Goal: Transaction & Acquisition: Obtain resource

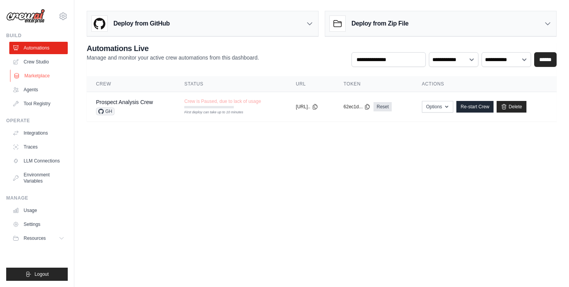
click at [39, 80] on link "Marketplace" at bounding box center [39, 76] width 58 height 12
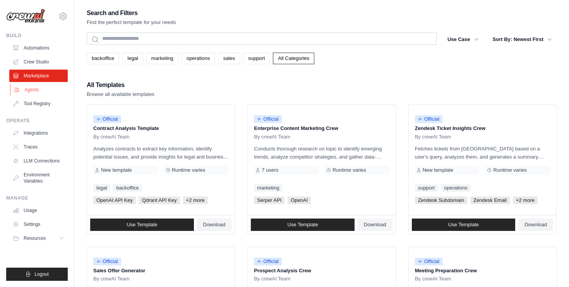
click at [37, 94] on link "Agents" at bounding box center [39, 90] width 58 height 12
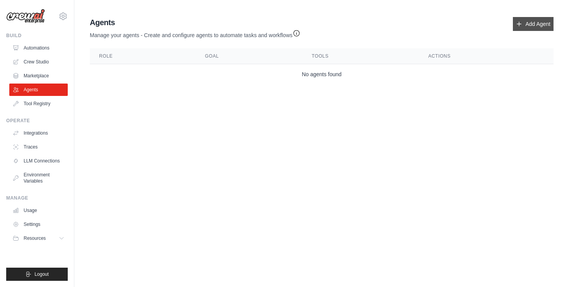
click at [534, 27] on link "Add Agent" at bounding box center [533, 24] width 41 height 14
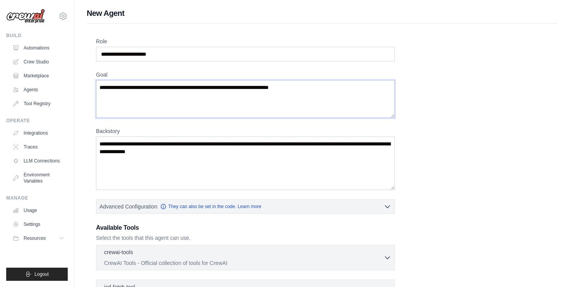
click at [329, 91] on textarea "Goal" at bounding box center [245, 99] width 299 height 38
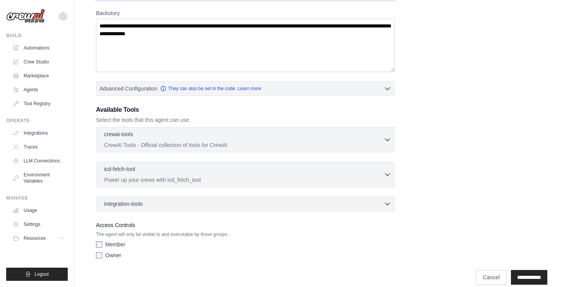
scroll to position [128, 0]
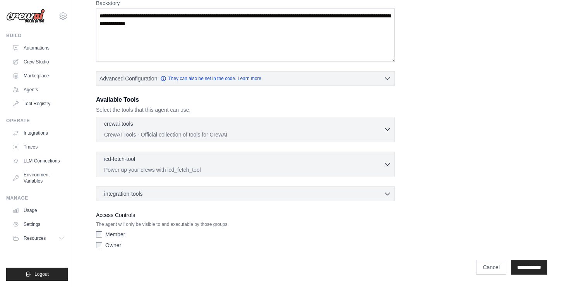
click at [302, 137] on p "CrewAI Tools - Official collection of tools for CrewAI" at bounding box center [244, 135] width 280 height 8
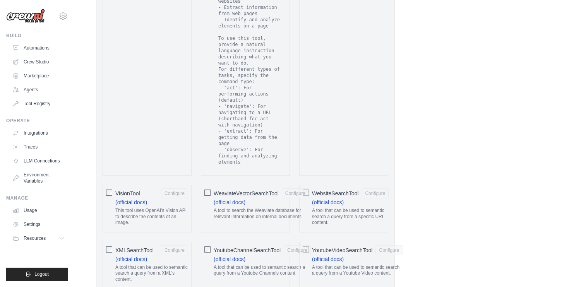
scroll to position [1633, 0]
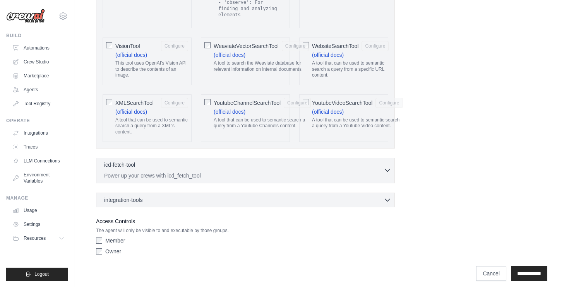
click at [167, 163] on div "icd-fetch-tool 0 selected" at bounding box center [244, 165] width 280 height 9
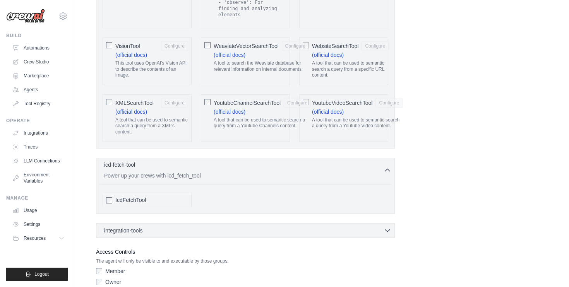
scroll to position [1664, 0]
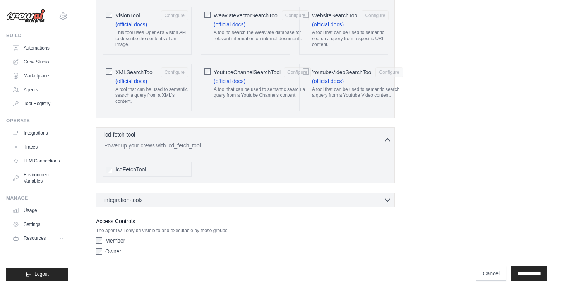
click at [172, 193] on div "integration-tools 0 selected Box Save files to Box Gmail" at bounding box center [245, 200] width 299 height 15
click at [172, 196] on div "integration-tools 0 selected" at bounding box center [247, 200] width 287 height 8
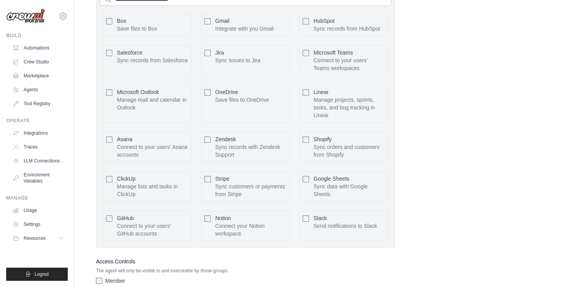
scroll to position [1882, 0]
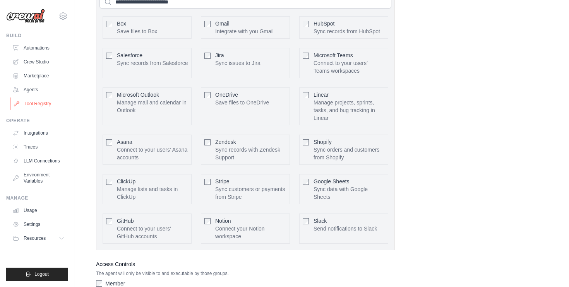
click at [53, 103] on link "Tool Registry" at bounding box center [39, 104] width 58 height 12
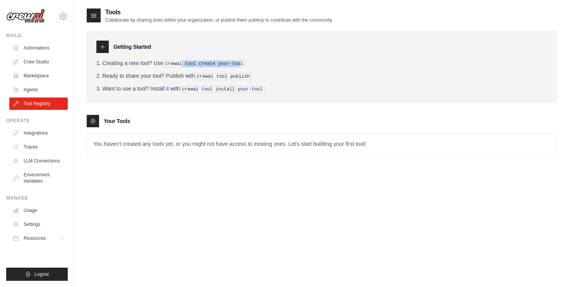
drag, startPoint x: 184, startPoint y: 64, endPoint x: 243, endPoint y: 63, distance: 59.6
click at [243, 63] on pre "crewai tool create your-tool" at bounding box center [204, 63] width 82 height 7
drag, startPoint x: 180, startPoint y: 74, endPoint x: 290, endPoint y: 74, distance: 109.6
click at [290, 74] on li "Ready to share your tool? Publish with crewai tool publish" at bounding box center [321, 76] width 451 height 8
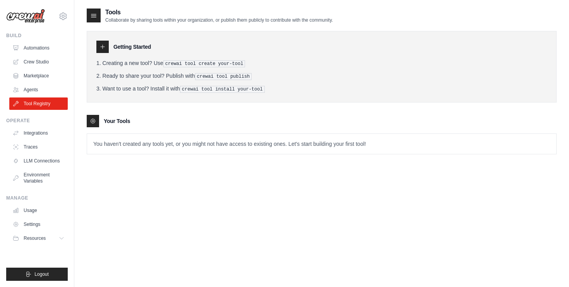
click at [290, 74] on li "Ready to share your tool? Publish with crewai tool publish" at bounding box center [321, 76] width 451 height 8
drag, startPoint x: 182, startPoint y: 88, endPoint x: 290, endPoint y: 87, distance: 108.0
click at [291, 88] on li "Want to use a tool? Install it with crewai tool install your-tool" at bounding box center [321, 89] width 451 height 8
click at [277, 102] on div "Getting Started Creating a new tool? Use crewai tool create your-tool Ready to …" at bounding box center [322, 88] width 470 height 131
click at [39, 133] on link "Integrations" at bounding box center [39, 133] width 58 height 12
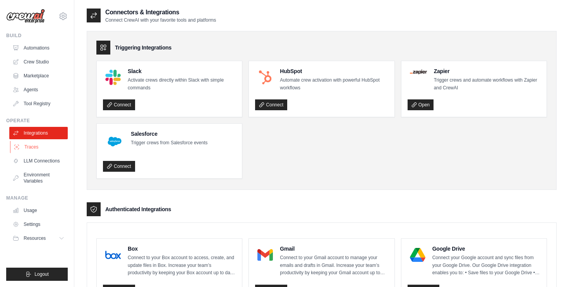
click at [40, 147] on link "Traces" at bounding box center [39, 147] width 58 height 12
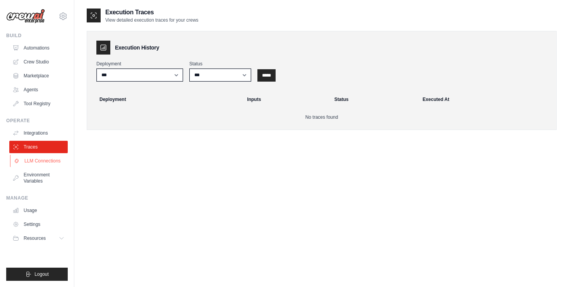
click at [49, 161] on link "LLM Connections" at bounding box center [39, 161] width 58 height 12
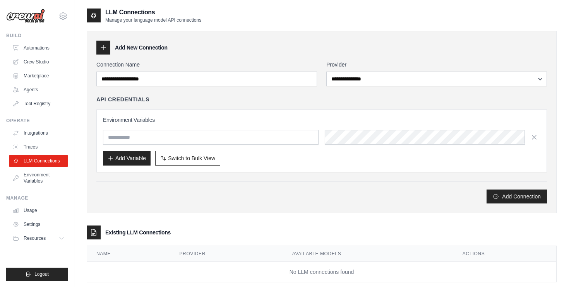
click at [180, 126] on div "Environment Variables Add Variable Switch to Bulk View Switch to Table View" at bounding box center [321, 141] width 437 height 50
click at [175, 70] on div "Connection Name" at bounding box center [206, 74] width 221 height 26
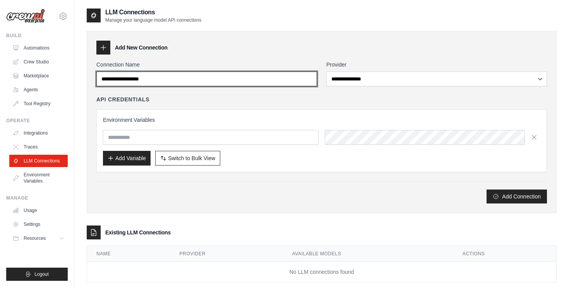
click at [175, 79] on input "Connection Name" at bounding box center [206, 79] width 221 height 15
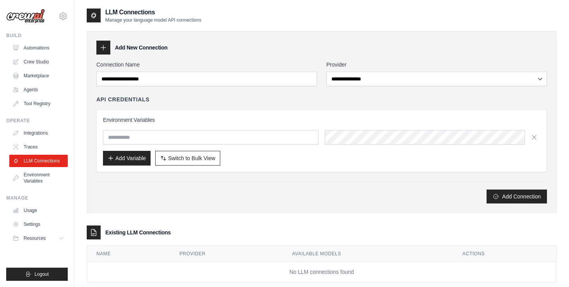
click at [290, 181] on div "**********" at bounding box center [321, 132] width 451 height 143
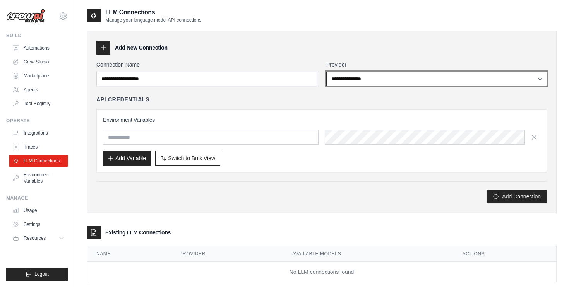
click at [367, 78] on select "**********" at bounding box center [436, 79] width 221 height 15
click at [326, 72] on select "**********" at bounding box center [436, 79] width 221 height 15
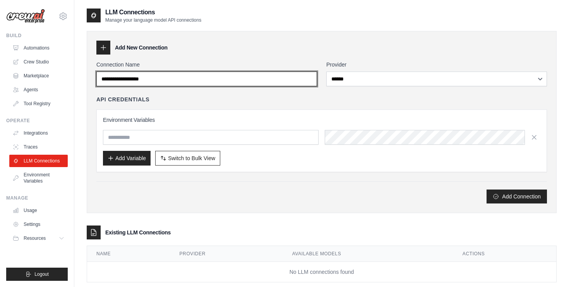
click at [202, 84] on input "Connection Name" at bounding box center [206, 79] width 221 height 15
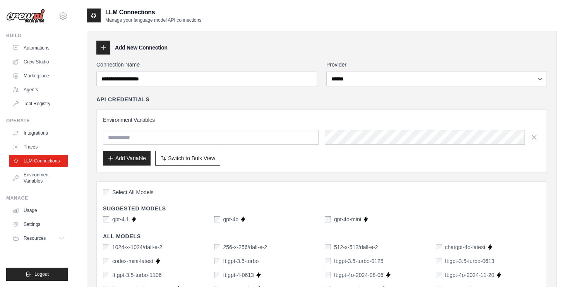
click at [233, 46] on div "Add New Connection" at bounding box center [321, 48] width 451 height 14
click at [262, 142] on input "text" at bounding box center [211, 137] width 216 height 15
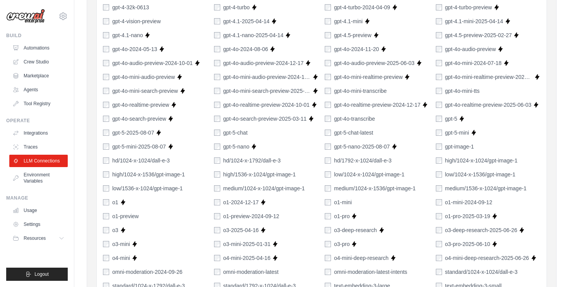
scroll to position [544, 0]
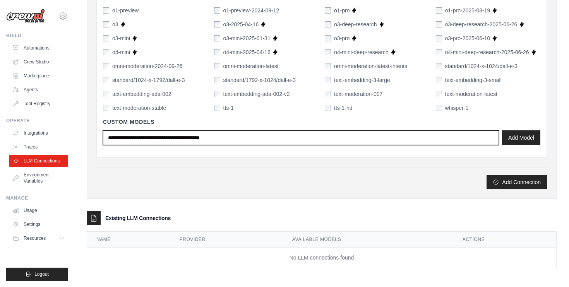
click at [197, 137] on input "text" at bounding box center [301, 137] width 396 height 15
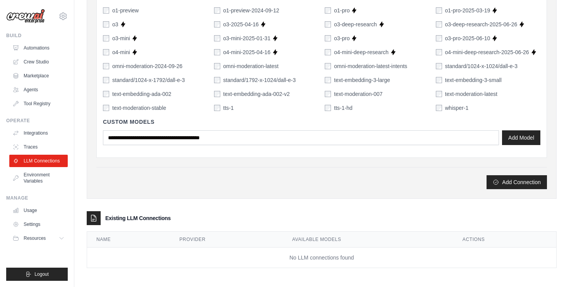
click at [199, 185] on div "Add Connection" at bounding box center [321, 182] width 451 height 14
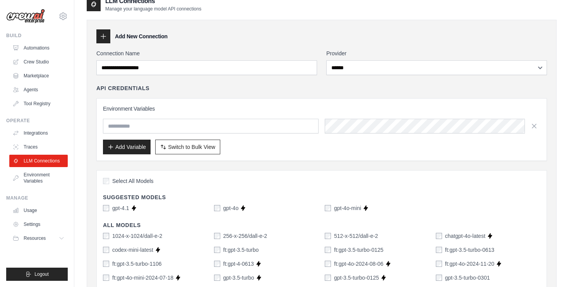
scroll to position [12, 0]
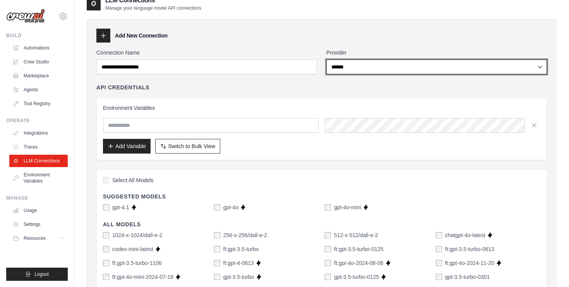
click at [400, 61] on select "**********" at bounding box center [436, 67] width 221 height 15
click at [326, 60] on select "**********" at bounding box center [436, 67] width 221 height 15
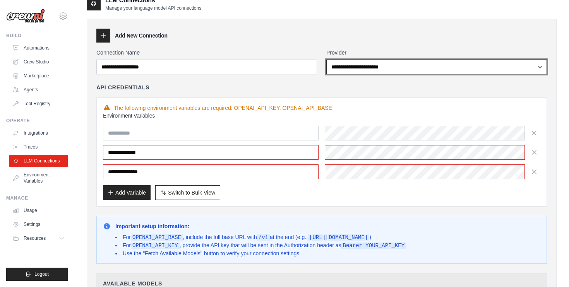
click at [393, 67] on select "**********" at bounding box center [436, 67] width 221 height 15
click at [326, 60] on select "**********" at bounding box center [436, 67] width 221 height 15
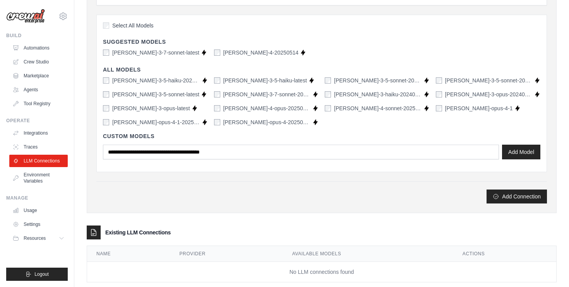
scroll to position [0, 0]
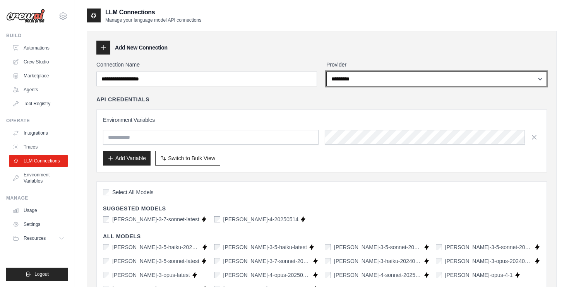
click at [377, 84] on select "**********" at bounding box center [436, 79] width 221 height 15
click at [326, 72] on select "**********" at bounding box center [436, 79] width 221 height 15
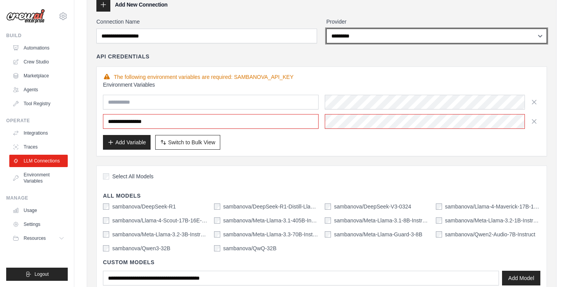
scroll to position [23, 0]
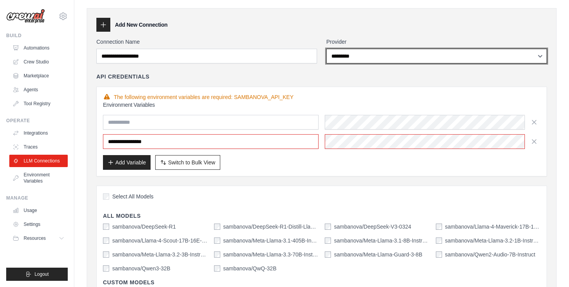
click at [389, 61] on select "**********" at bounding box center [436, 56] width 221 height 15
select select "*******"
click at [326, 49] on select "**********" at bounding box center [436, 56] width 221 height 15
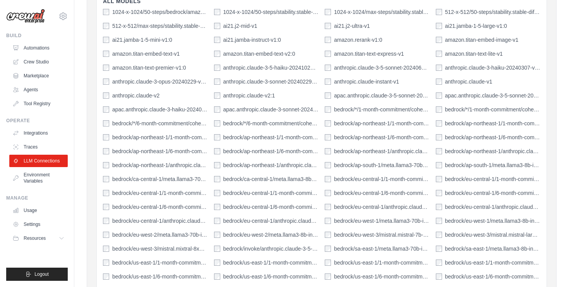
scroll to position [0, 0]
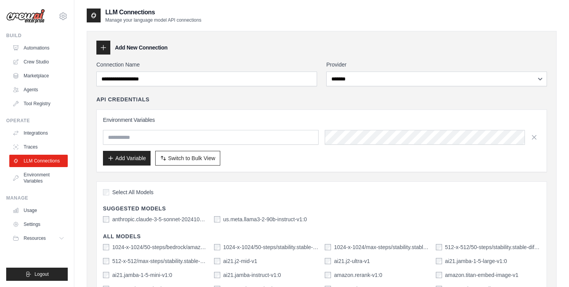
click at [46, 54] on ul "Automations Crew Studio Marketplace Agents Tool Registry" at bounding box center [38, 76] width 58 height 68
click at [43, 45] on link "Automations" at bounding box center [39, 48] width 58 height 12
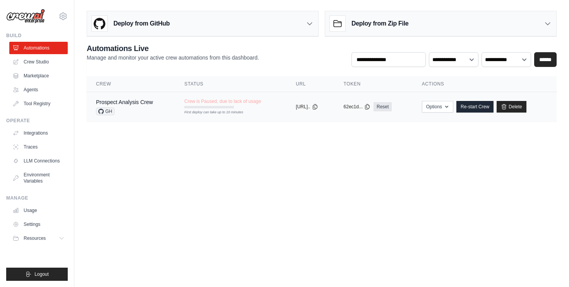
click at [108, 114] on span "GH" at bounding box center [105, 112] width 19 height 8
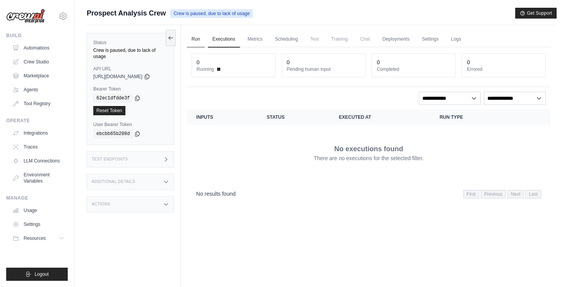
click at [202, 41] on link "Run" at bounding box center [196, 39] width 18 height 16
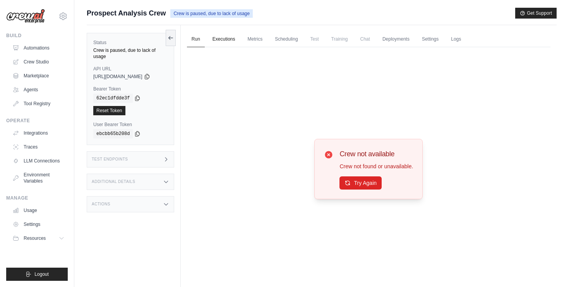
click at [232, 43] on link "Executions" at bounding box center [224, 39] width 32 height 16
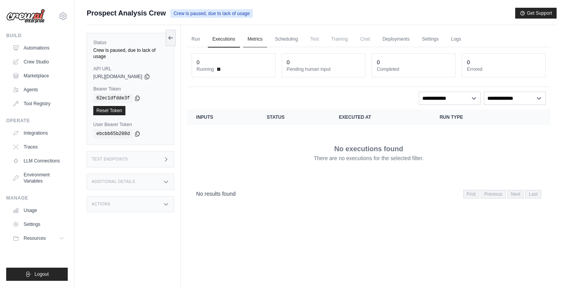
click at [256, 43] on link "Metrics" at bounding box center [255, 39] width 24 height 16
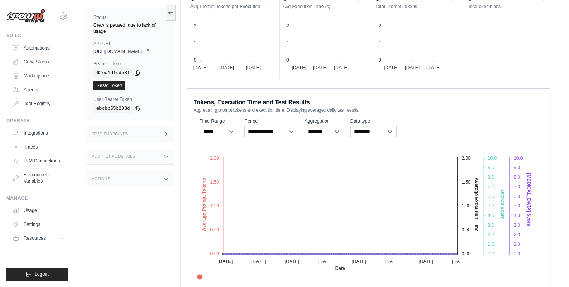
scroll to position [104, 0]
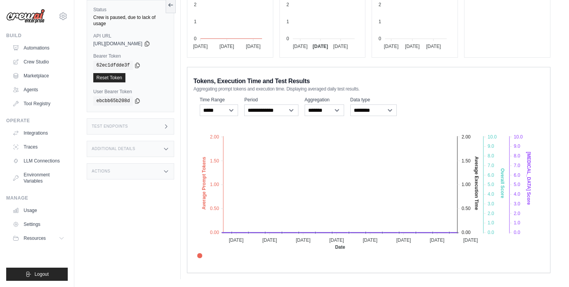
click at [415, 70] on div "**********" at bounding box center [369, 170] width 364 height 206
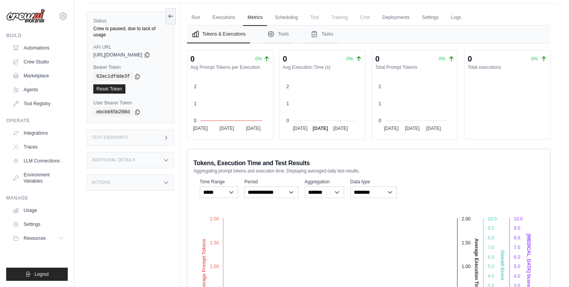
scroll to position [0, 0]
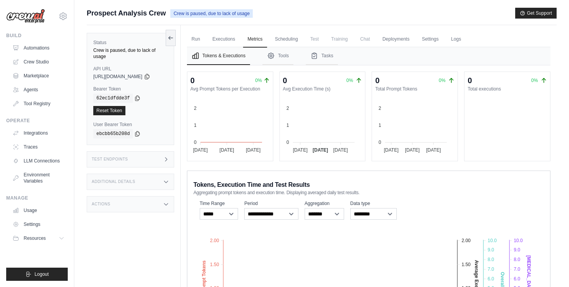
click at [309, 38] on span "Test" at bounding box center [315, 38] width 18 height 15
click at [312, 38] on span "Test" at bounding box center [315, 38] width 18 height 15
click at [321, 38] on span "Test" at bounding box center [315, 38] width 18 height 15
click at [366, 41] on span "Chat" at bounding box center [365, 38] width 19 height 15
click at [405, 41] on link "Deployments" at bounding box center [396, 39] width 36 height 16
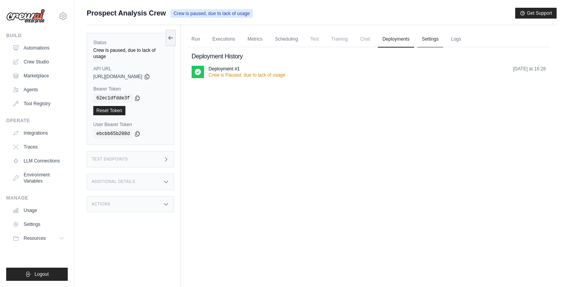
click at [423, 41] on link "Settings" at bounding box center [430, 39] width 26 height 16
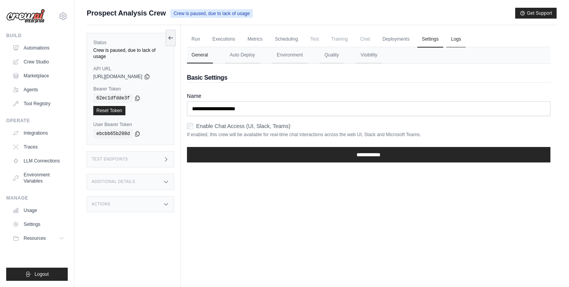
click at [450, 40] on link "Logs" at bounding box center [455, 39] width 19 height 16
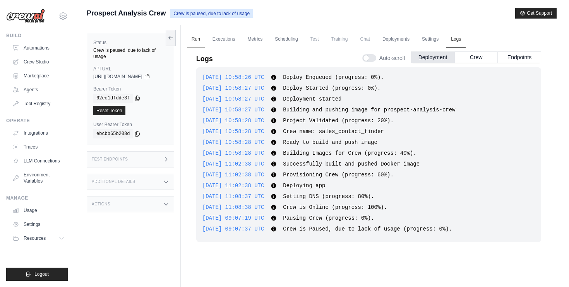
click at [204, 37] on link "Run" at bounding box center [196, 39] width 18 height 16
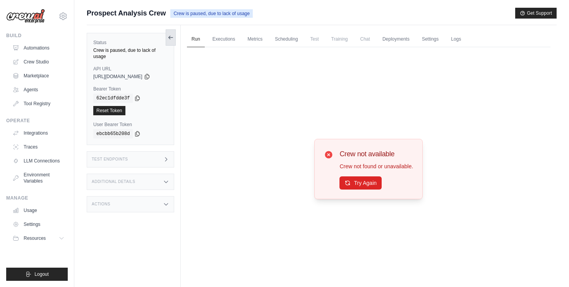
click at [174, 38] on icon at bounding box center [171, 37] width 6 height 6
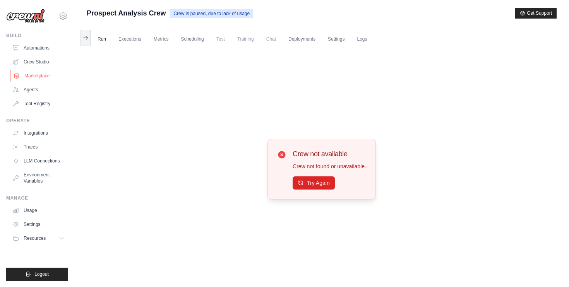
click at [48, 80] on link "Marketplace" at bounding box center [39, 76] width 58 height 12
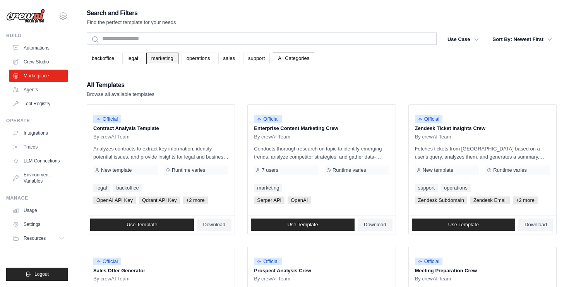
click at [158, 57] on link "marketing" at bounding box center [162, 59] width 32 height 12
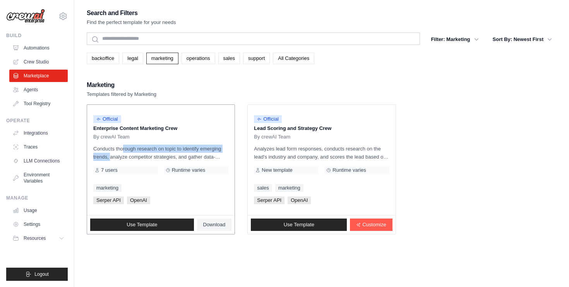
drag, startPoint x: 101, startPoint y: 147, endPoint x: 226, endPoint y: 146, distance: 125.1
click at [227, 147] on p "Conducts thorough research on topic to identify emerging trends, analyze compet…" at bounding box center [160, 153] width 135 height 16
click at [236, 237] on div "Search and Filters Find the perfect template for your needs Search Filter: Mark…" at bounding box center [322, 151] width 470 height 287
drag, startPoint x: 142, startPoint y: 156, endPoint x: 195, endPoint y: 156, distance: 53.0
click at [195, 156] on p "Conducts thorough research on topic to identify emerging trends, analyze compet…" at bounding box center [160, 153] width 135 height 16
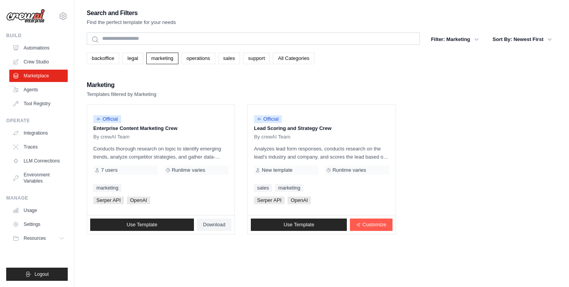
click at [219, 252] on div "Search and Filters Find the perfect template for your needs Search Filter: Mark…" at bounding box center [322, 151] width 470 height 287
drag, startPoint x: 278, startPoint y: 127, endPoint x: 350, endPoint y: 127, distance: 72.0
click at [350, 127] on p "Lead Scoring and Strategy Crew" at bounding box center [321, 129] width 135 height 8
click at [308, 260] on div "Search and Filters Find the perfect template for your needs Search Filter: Mark…" at bounding box center [322, 151] width 470 height 287
click at [233, 58] on link "sales" at bounding box center [229, 59] width 22 height 12
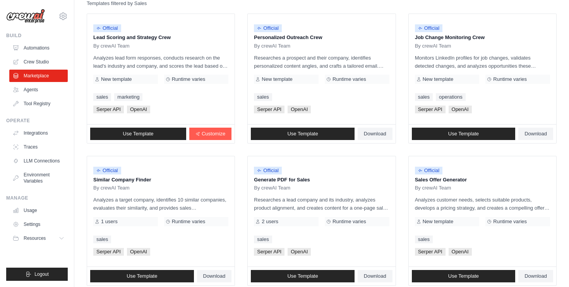
scroll to position [46, 0]
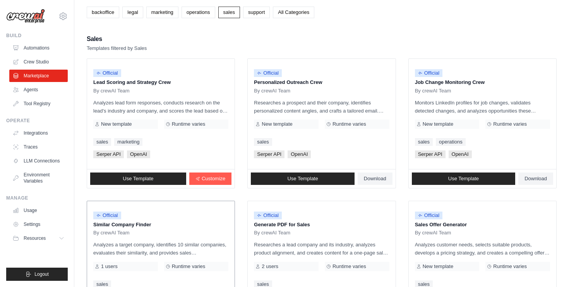
click at [138, 224] on p "Similar Company Finder" at bounding box center [160, 225] width 135 height 8
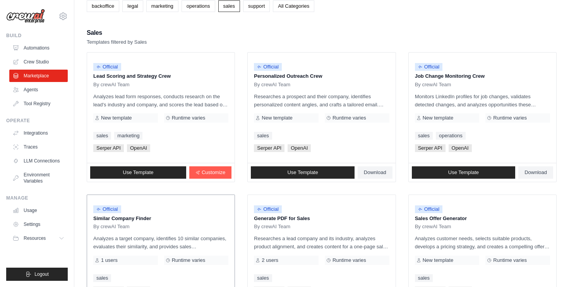
scroll to position [125, 0]
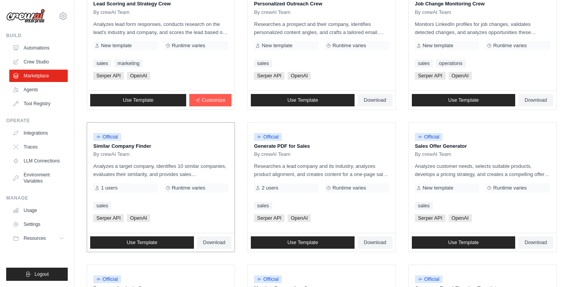
click at [147, 194] on div "Official Similar Company Finder By crewAI Team Analyzes a target company, ident…" at bounding box center [161, 178] width 148 height 110
click at [192, 172] on p "Analyzes a target company, identifies 10 similar companies, evaluates their sim…" at bounding box center [160, 170] width 135 height 16
click at [120, 188] on div "1 users" at bounding box center [125, 188] width 65 height 9
click at [105, 214] on span "Serper API" at bounding box center [108, 218] width 31 height 8
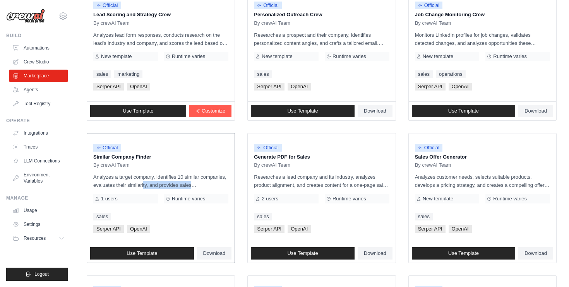
drag, startPoint x: 198, startPoint y: 186, endPoint x: 127, endPoint y: 186, distance: 71.2
click at [127, 186] on p "Analyzes a target company, identifies 10 similar companies, evaluates their sim…" at bounding box center [160, 181] width 135 height 16
click at [183, 178] on p "Analyzes a target company, identifies 10 similar companies, evaluates their sim…" at bounding box center [160, 181] width 135 height 16
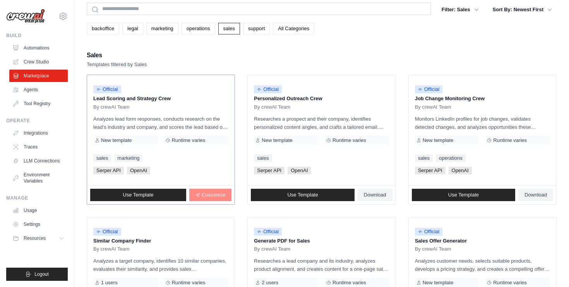
scroll to position [0, 0]
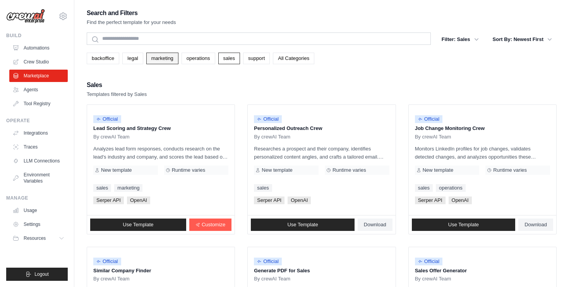
click at [170, 61] on link "marketing" at bounding box center [162, 59] width 32 height 12
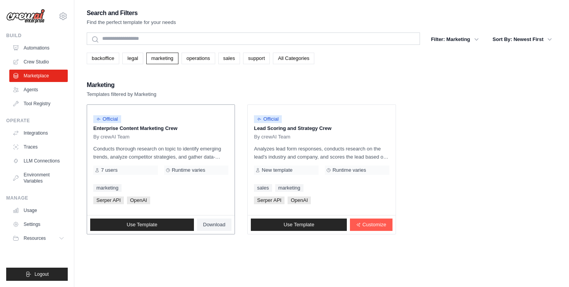
scroll to position [15, 0]
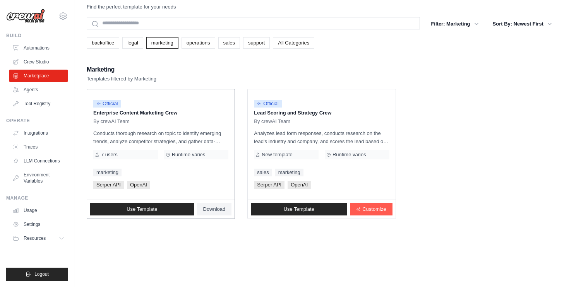
click at [117, 112] on p "Enterprise Content Marketing Crew" at bounding box center [160, 113] width 135 height 8
click at [208, 208] on span "Download" at bounding box center [214, 209] width 22 height 6
